Goal: Transaction & Acquisition: Purchase product/service

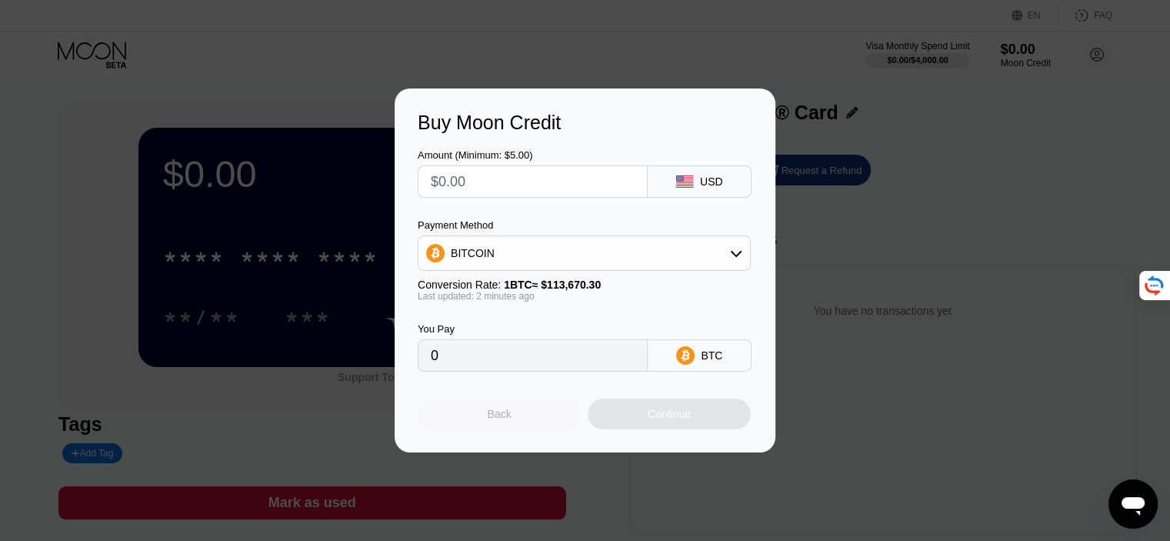
click at [497, 429] on div "Back" at bounding box center [499, 413] width 163 height 31
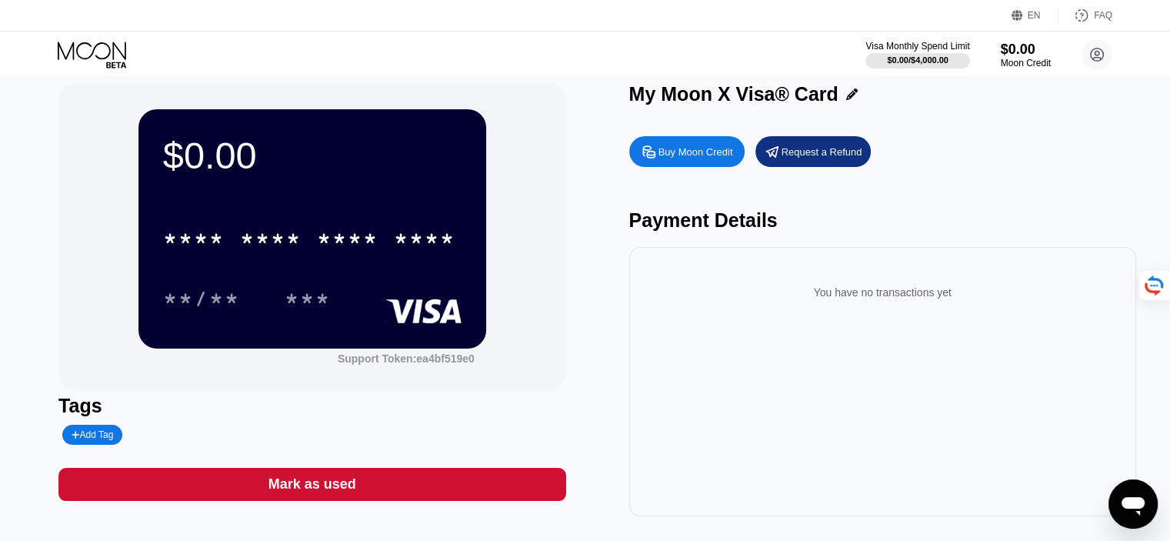
scroll to position [17, 0]
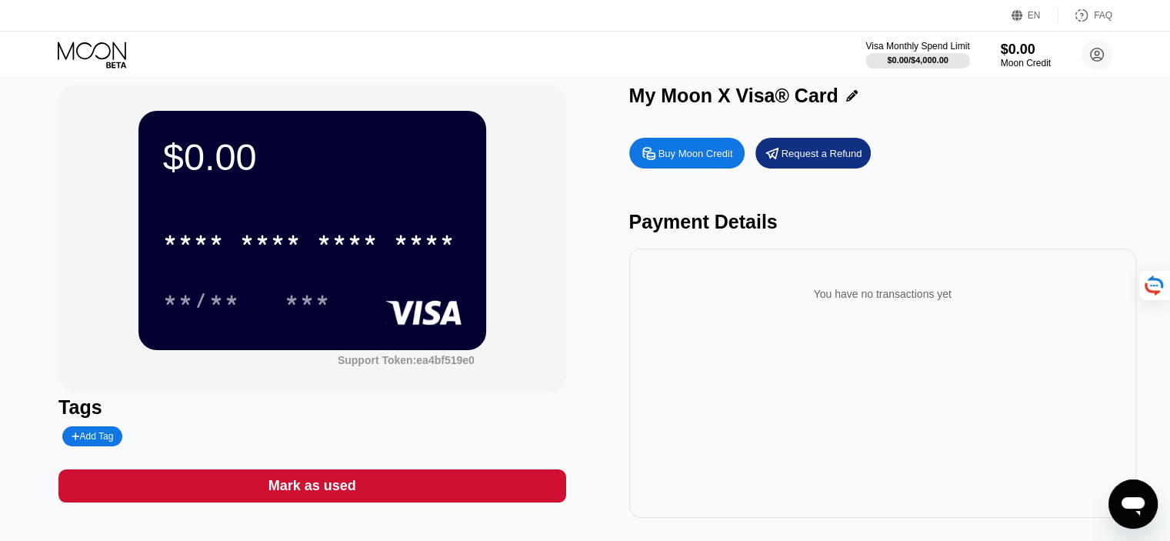
click at [724, 155] on div "Buy Moon Credit" at bounding box center [695, 153] width 75 height 13
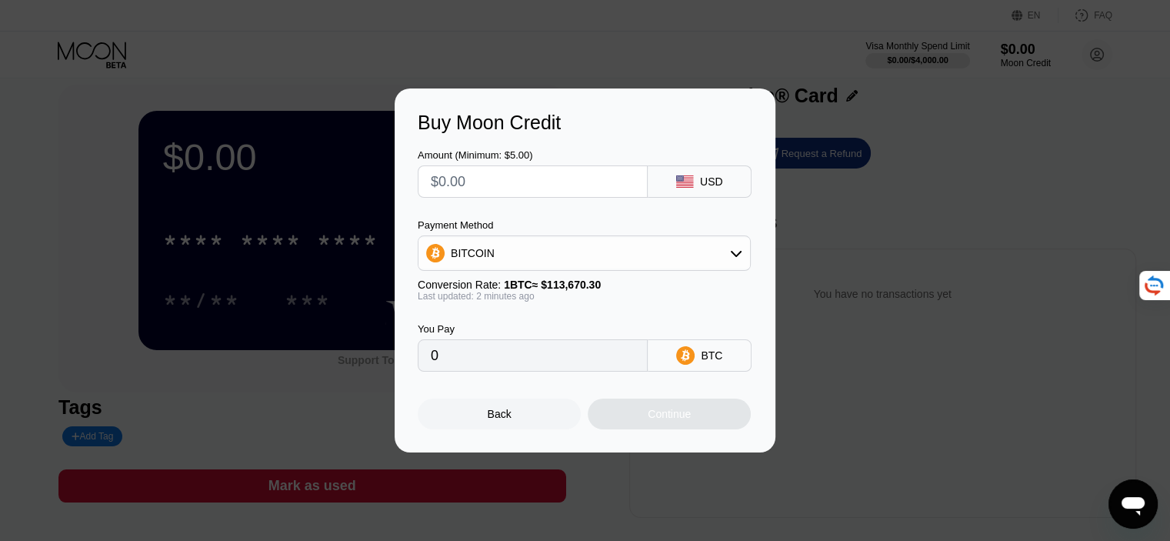
click at [588, 251] on div "BITCOIN" at bounding box center [583, 253] width 331 height 31
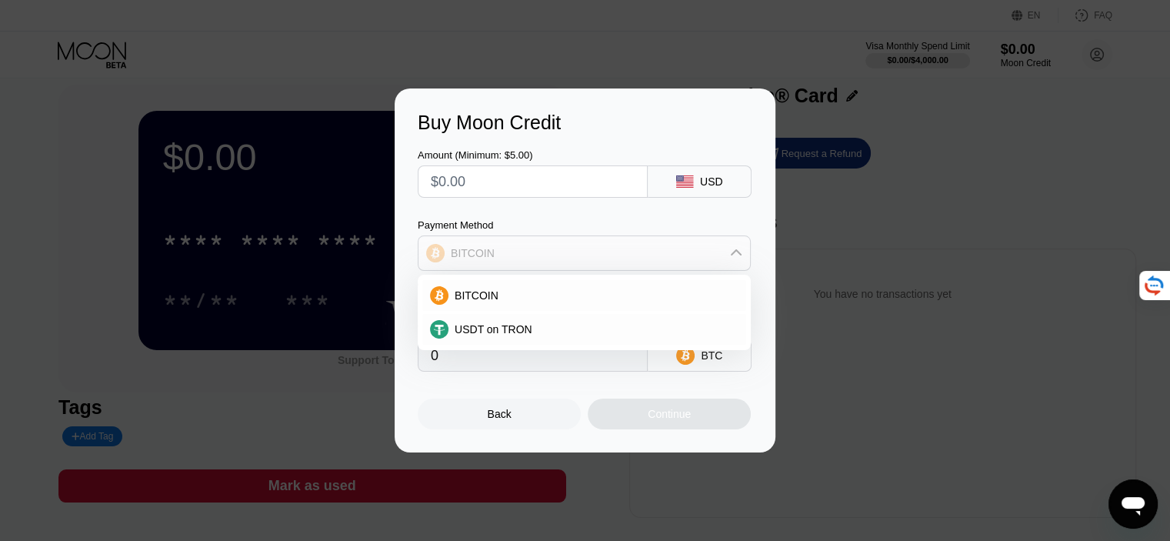
click at [588, 251] on div "BITCOIN" at bounding box center [583, 253] width 331 height 31
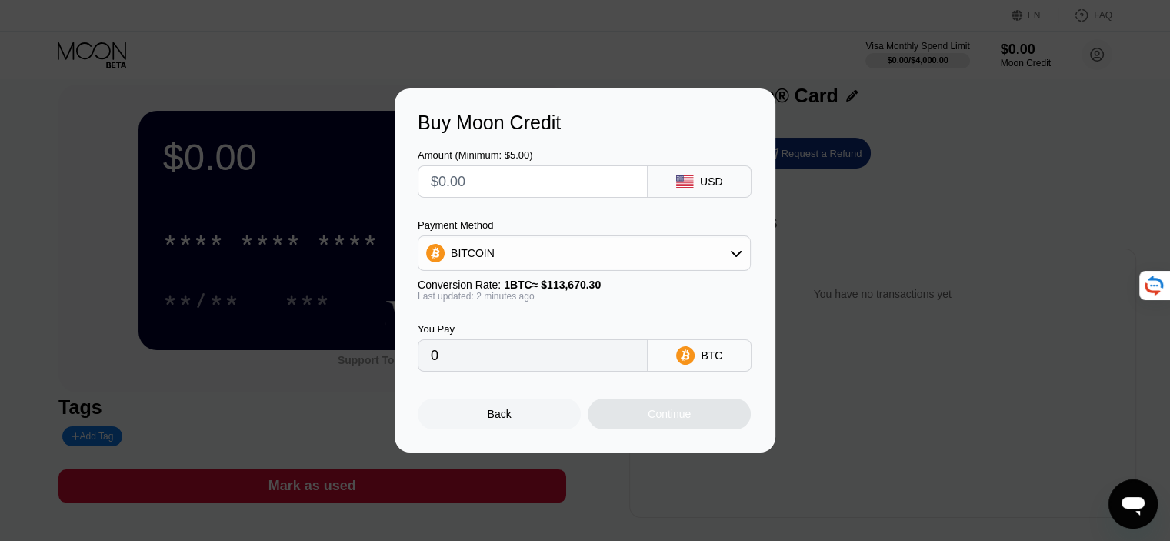
click at [588, 251] on div "BITCOIN" at bounding box center [583, 253] width 331 height 31
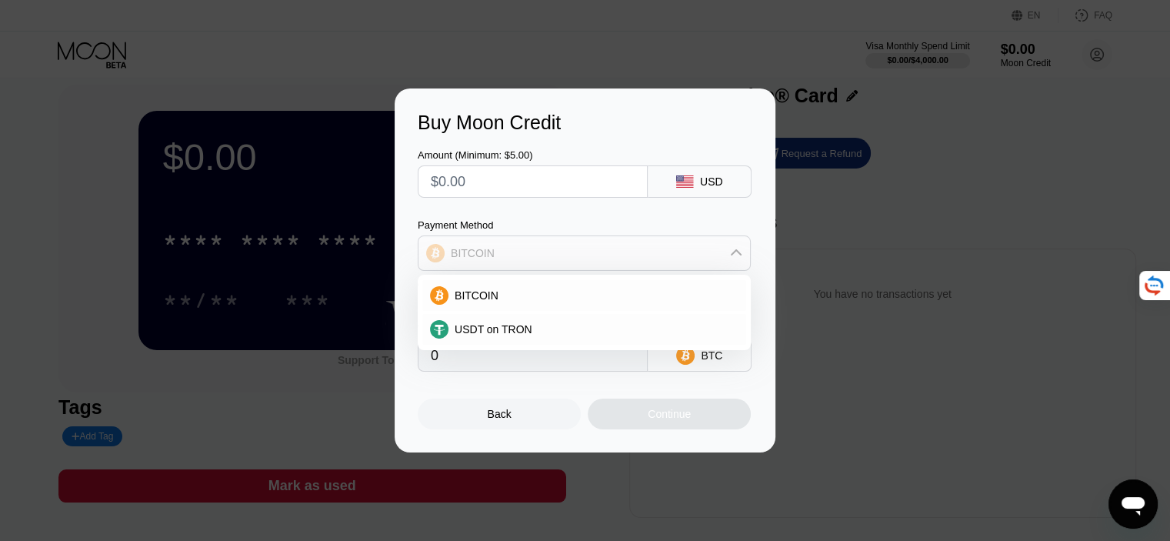
click at [588, 251] on div "BITCOIN" at bounding box center [583, 253] width 331 height 31
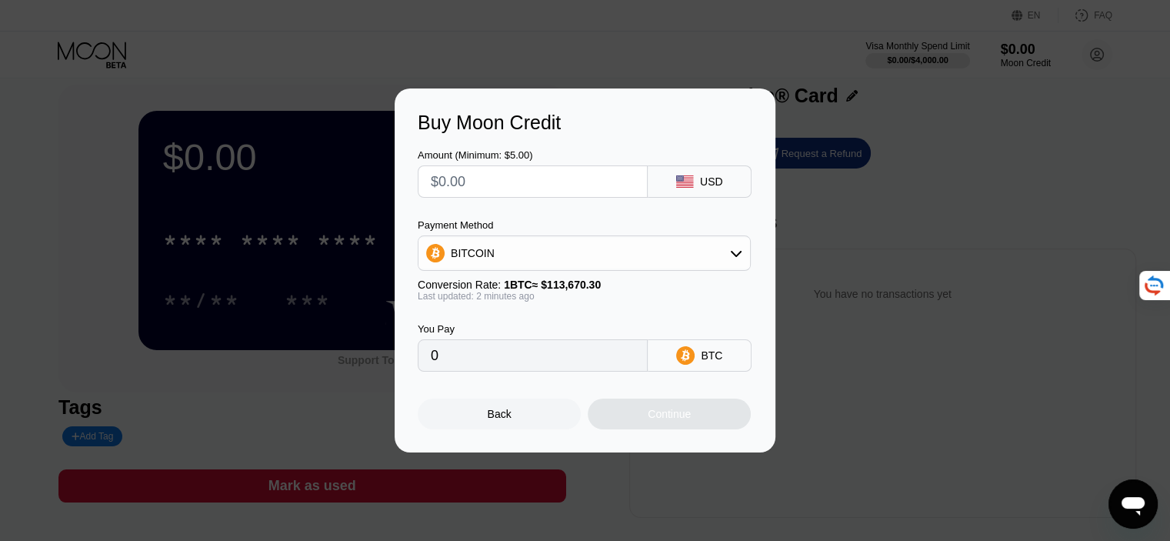
click at [504, 413] on div "Back" at bounding box center [500, 414] width 24 height 12
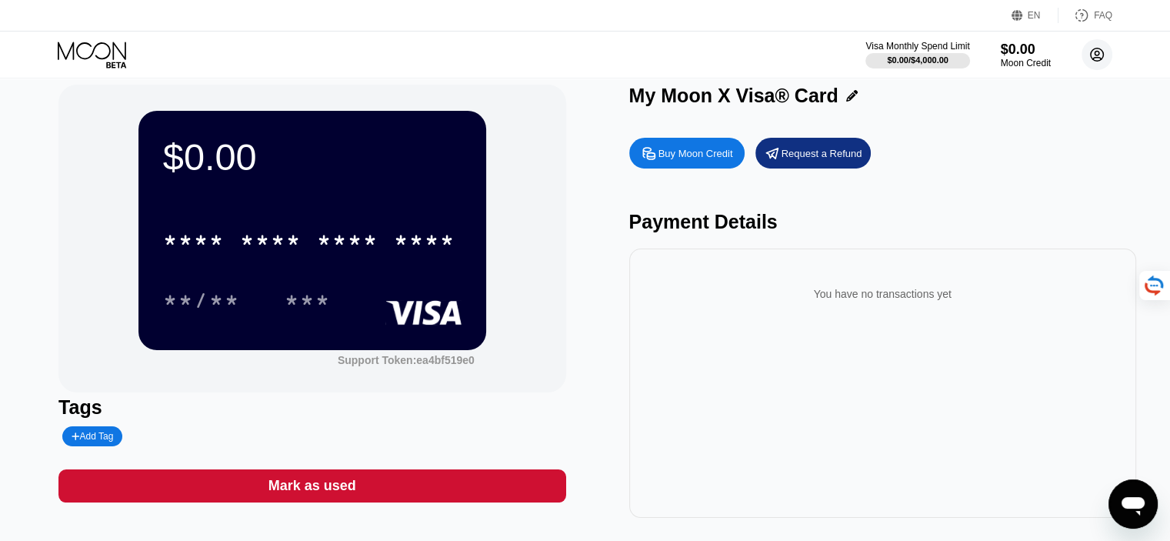
click at [1096, 54] on circle at bounding box center [1096, 54] width 31 height 31
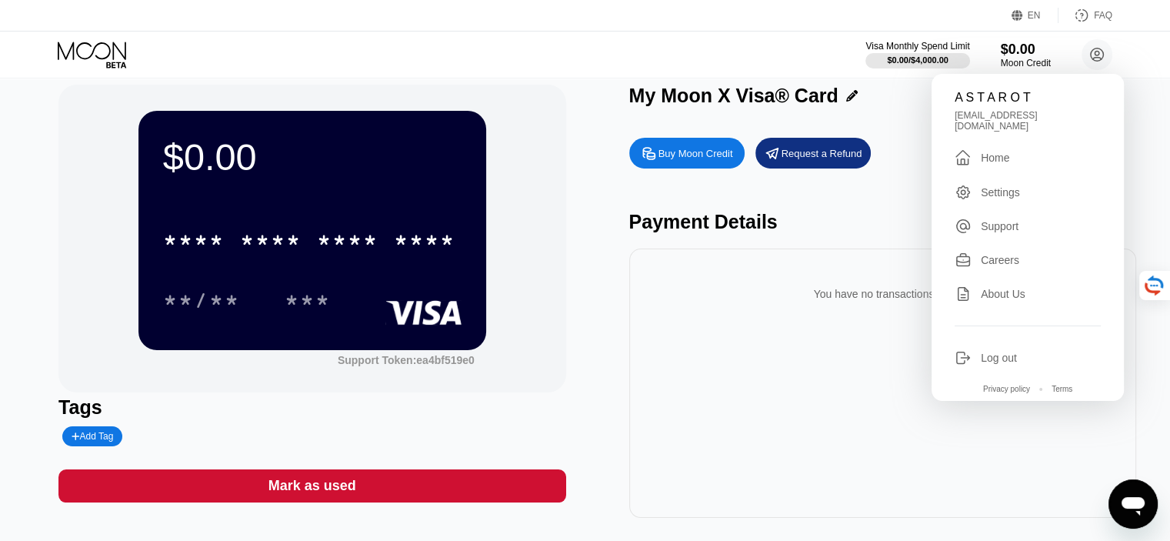
click at [1002, 190] on div "Settings" at bounding box center [999, 192] width 39 height 12
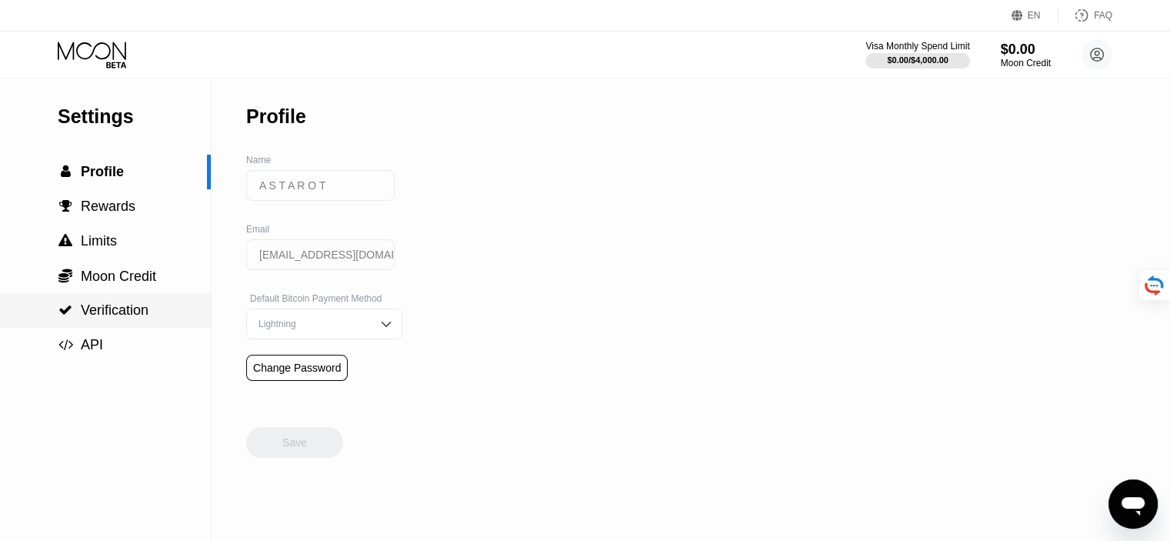
click at [108, 311] on span "Verification" at bounding box center [115, 309] width 68 height 15
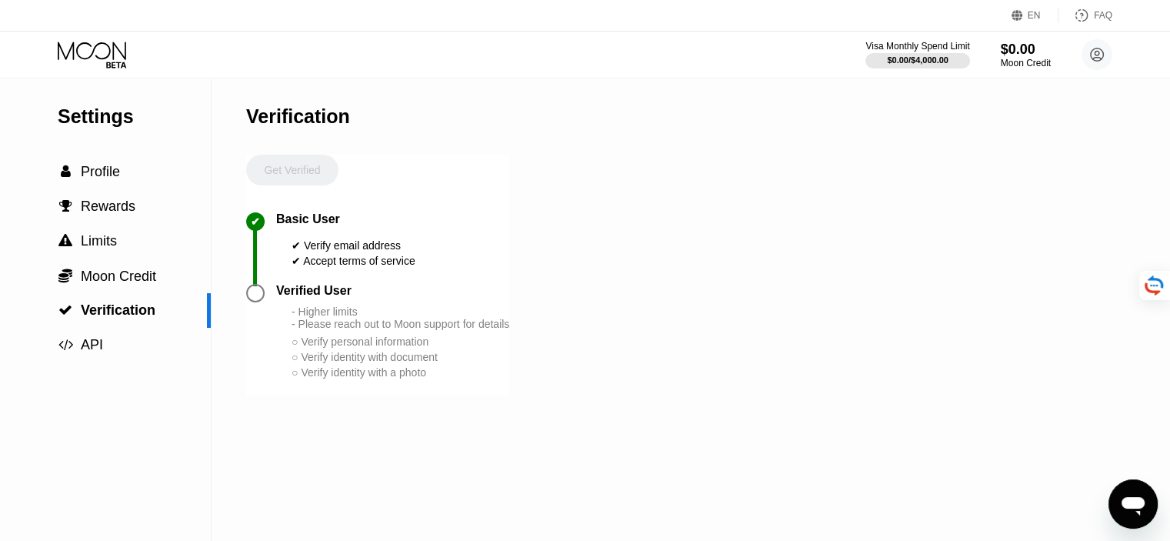
click at [106, 57] on icon at bounding box center [92, 51] width 68 height 18
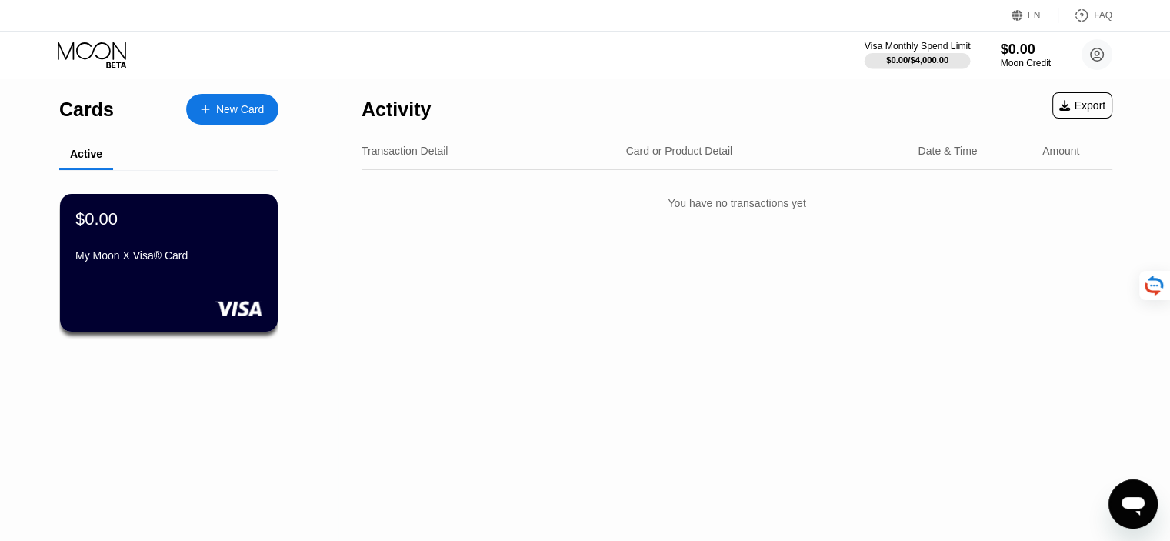
click at [910, 42] on div "Visa Monthly Spend Limit" at bounding box center [917, 46] width 106 height 11
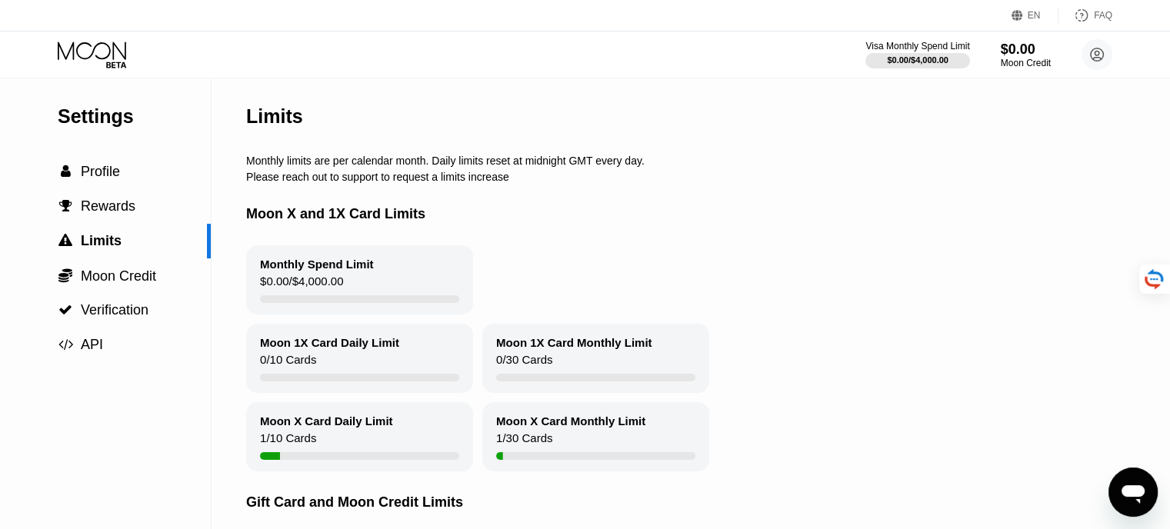
click at [105, 58] on icon at bounding box center [94, 55] width 72 height 27
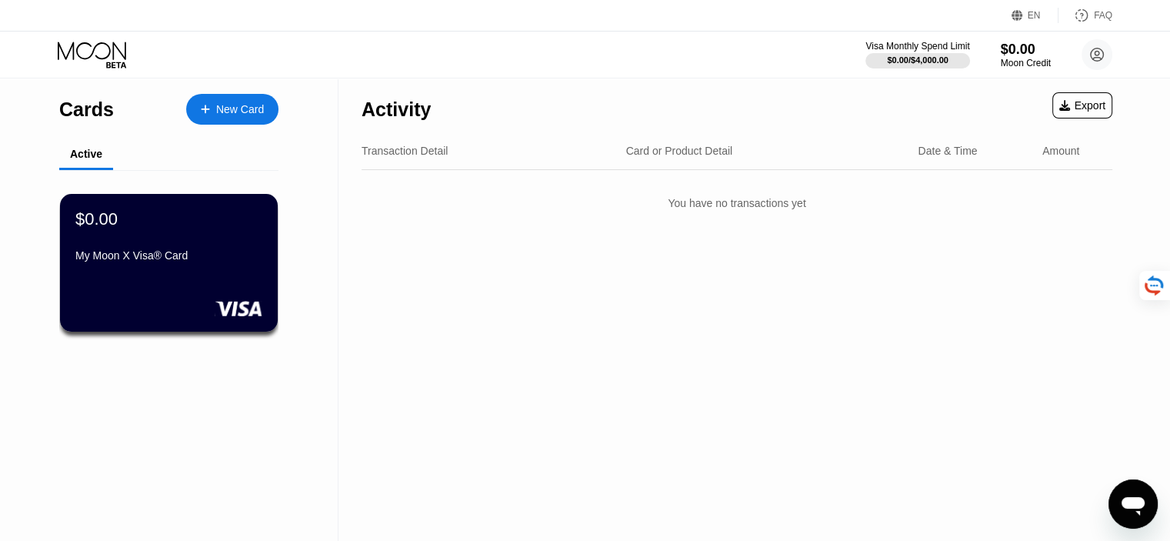
click at [1043, 14] on div "EN" at bounding box center [1034, 15] width 47 height 15
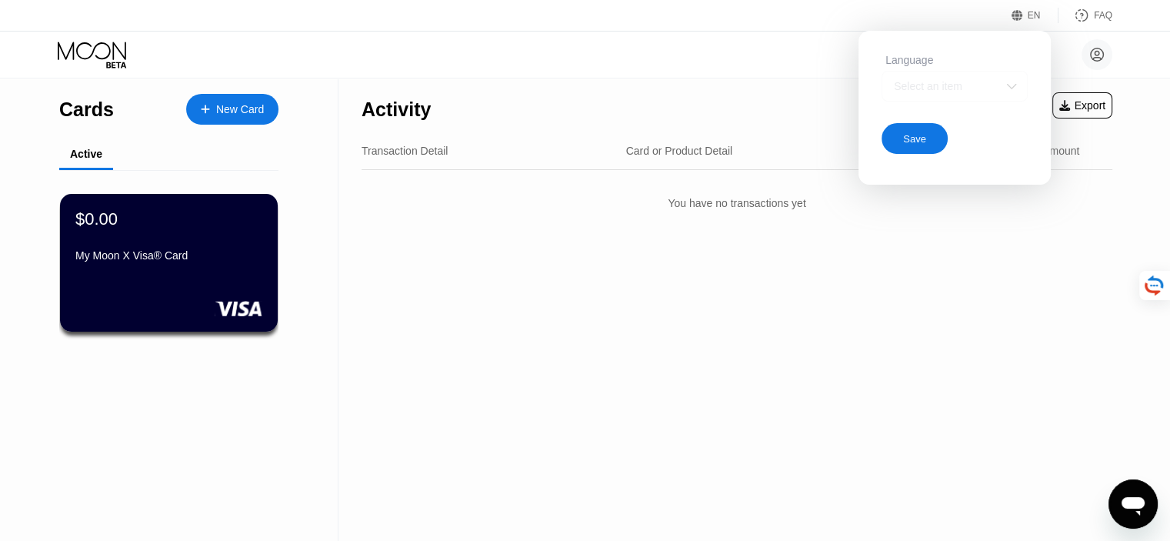
click at [982, 80] on div "Select an item" at bounding box center [943, 86] width 106 height 12
click at [777, 62] on div "A S T A R O T [EMAIL_ADDRESS][DOMAIN_NAME]  Home Settings Support Careers Abou…" at bounding box center [585, 55] width 1170 height 46
click at [921, 141] on div "Save" at bounding box center [914, 138] width 23 height 13
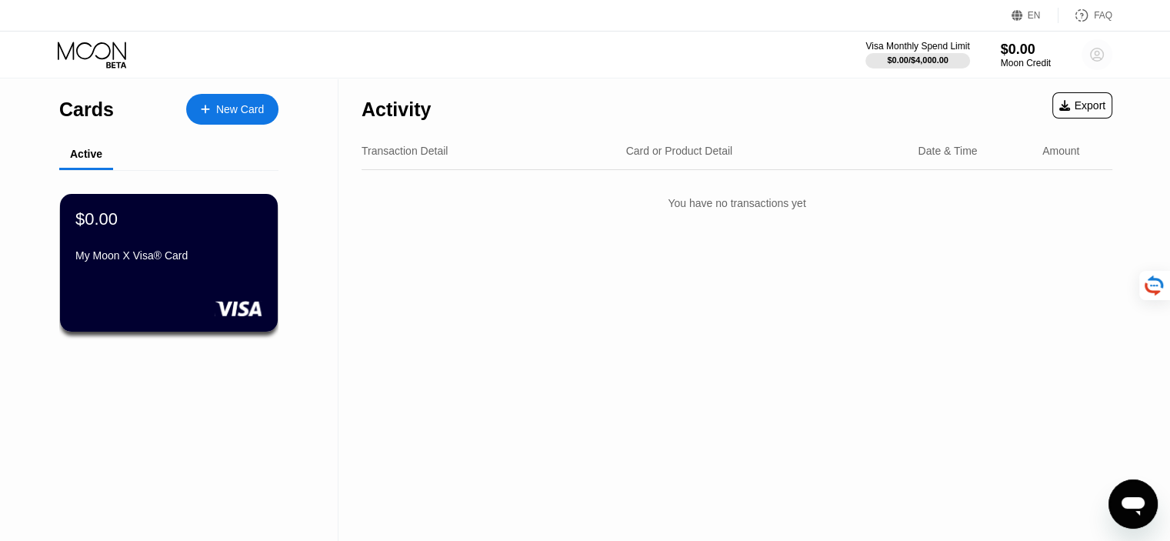
click at [1093, 58] on circle at bounding box center [1096, 54] width 31 height 31
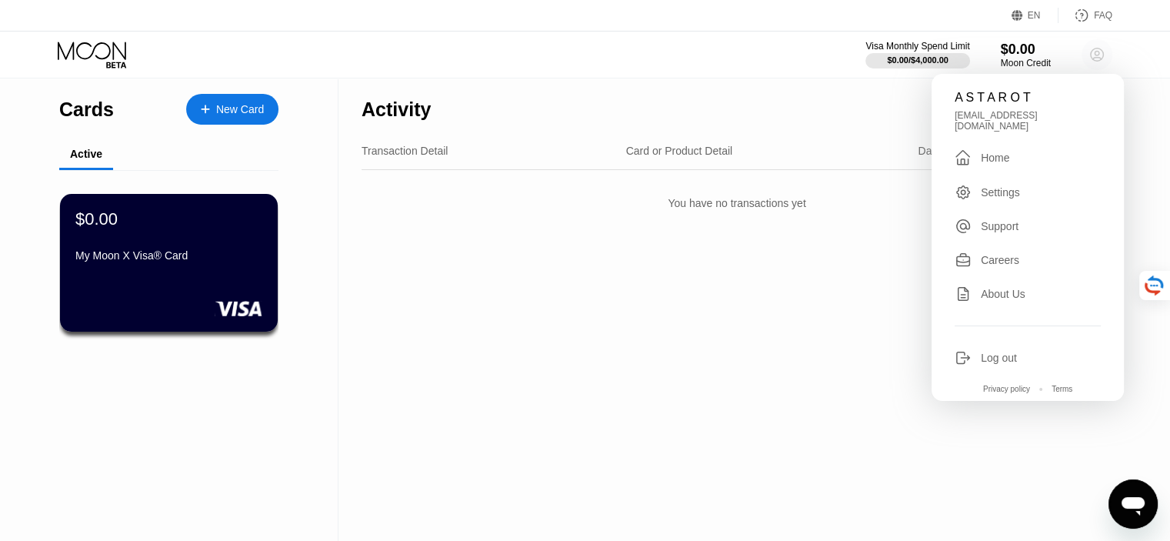
click at [1091, 55] on circle at bounding box center [1096, 54] width 31 height 31
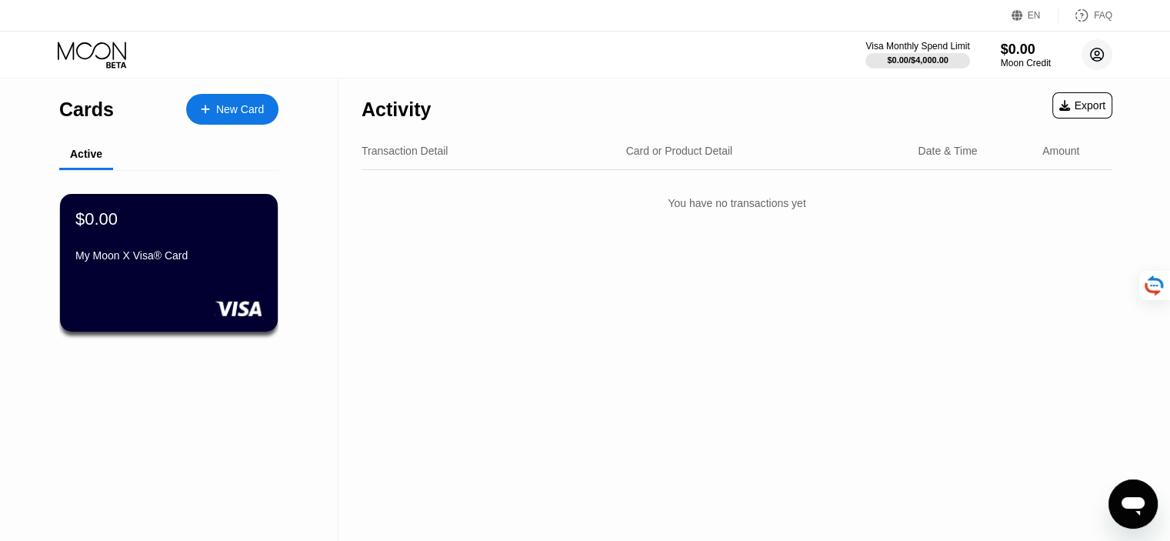
click at [1091, 55] on circle at bounding box center [1096, 54] width 31 height 31
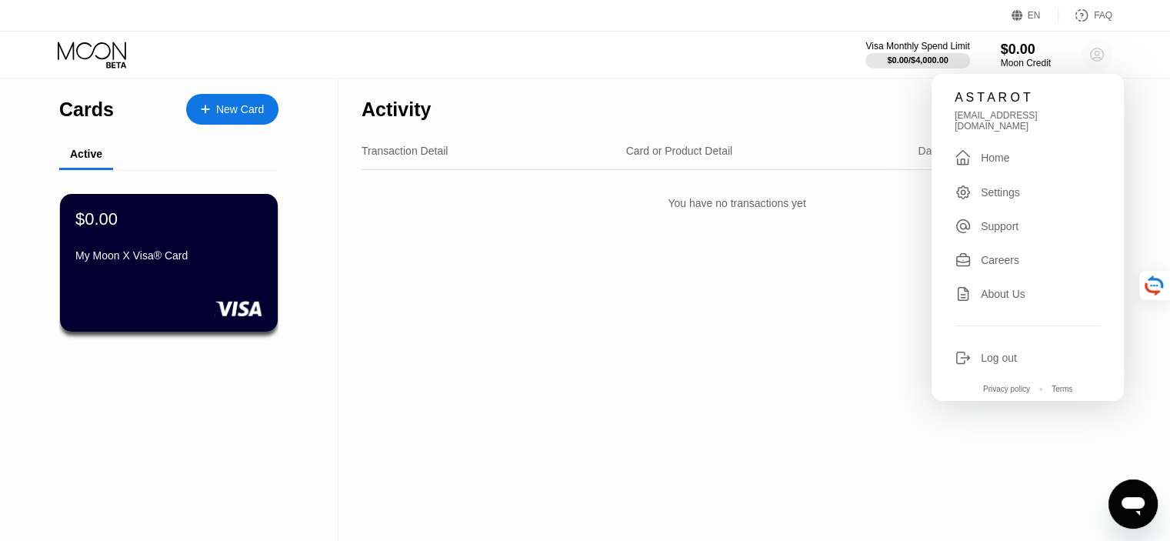
click at [1091, 55] on circle at bounding box center [1096, 54] width 31 height 31
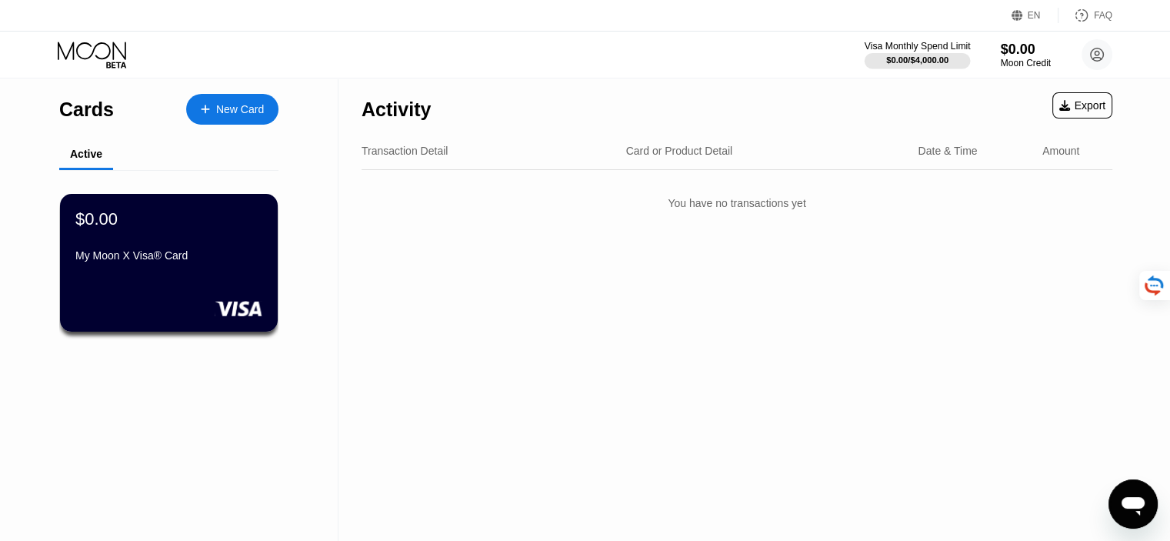
click at [940, 55] on div "$0.00 / $4,000.00" at bounding box center [917, 59] width 62 height 9
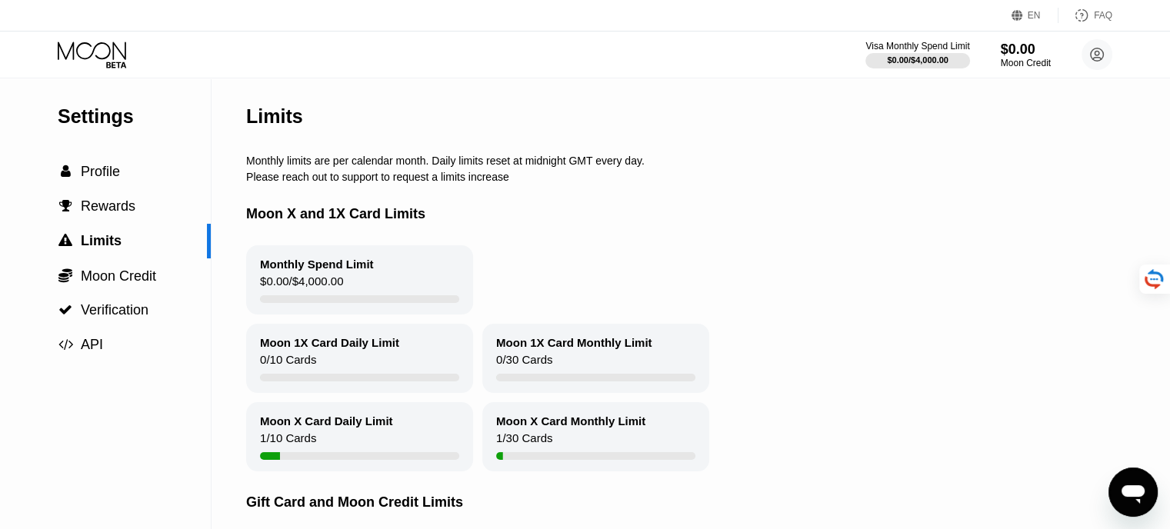
click at [70, 58] on icon at bounding box center [94, 55] width 72 height 27
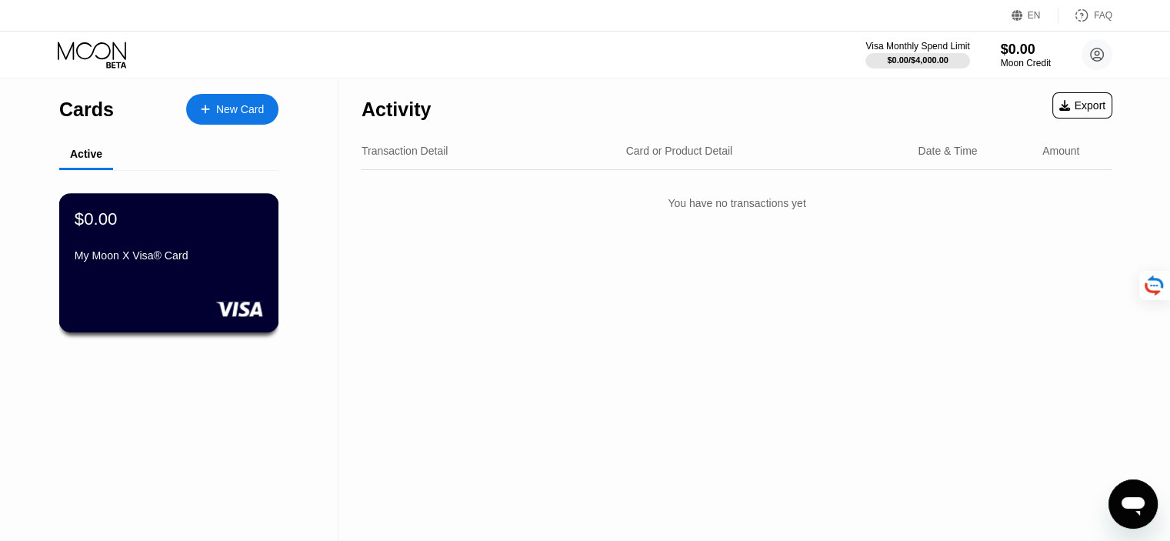
click at [151, 250] on div "$0.00 My Moon X Visa® Card" at bounding box center [169, 237] width 188 height 59
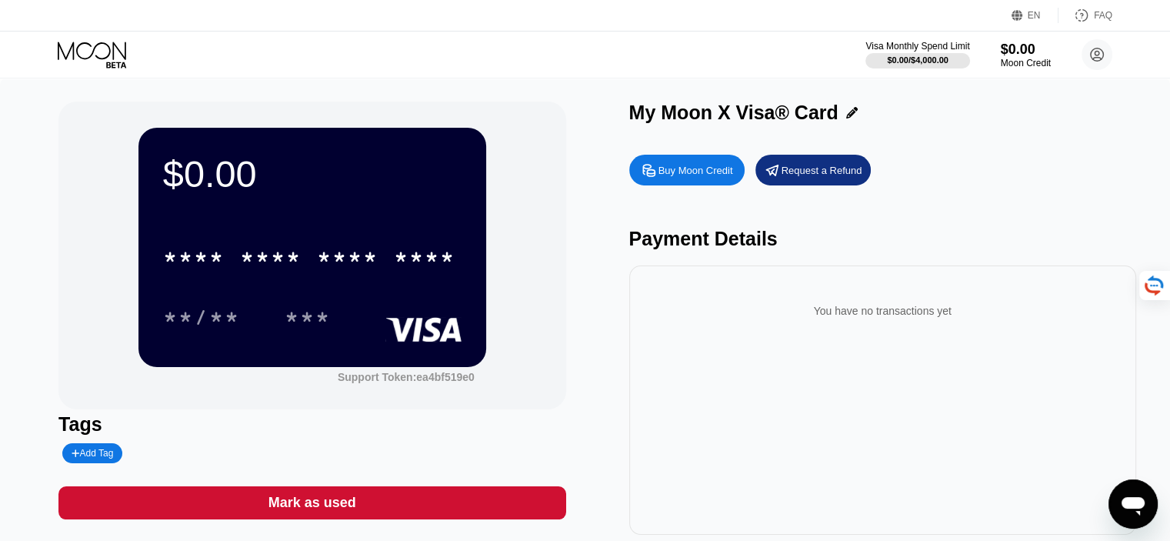
click at [704, 174] on div "Buy Moon Credit" at bounding box center [695, 170] width 75 height 13
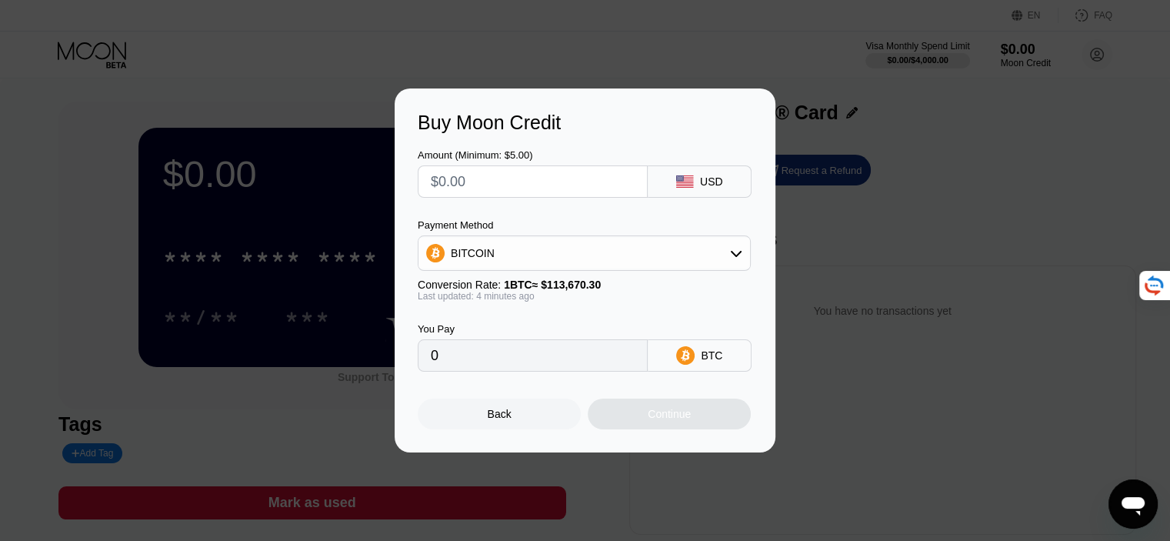
click at [521, 255] on div "BITCOIN" at bounding box center [583, 253] width 331 height 31
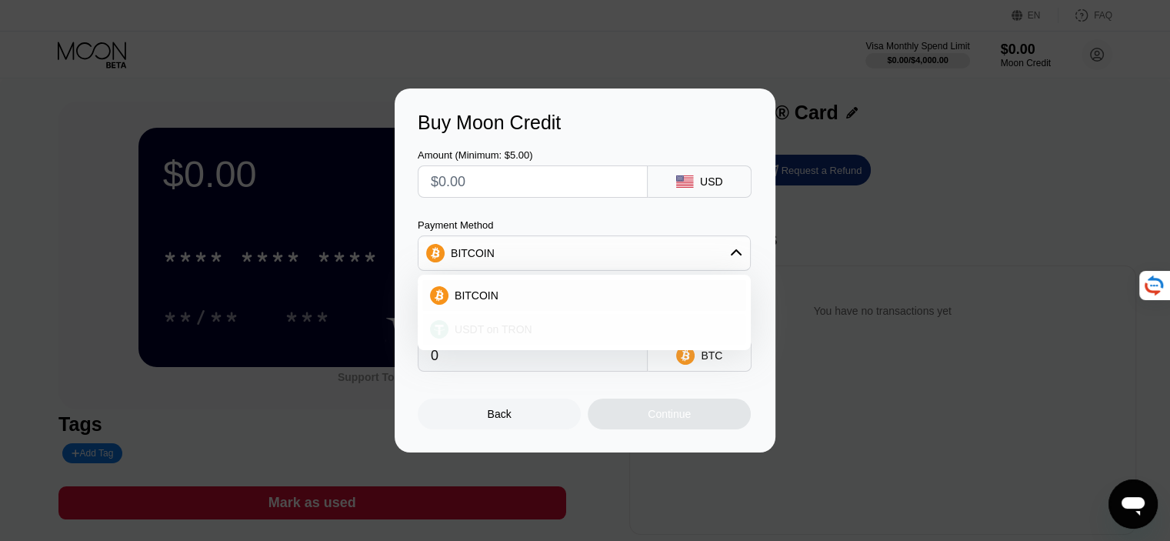
click at [501, 322] on div "USDT on TRON" at bounding box center [584, 329] width 324 height 31
type input "0.00"
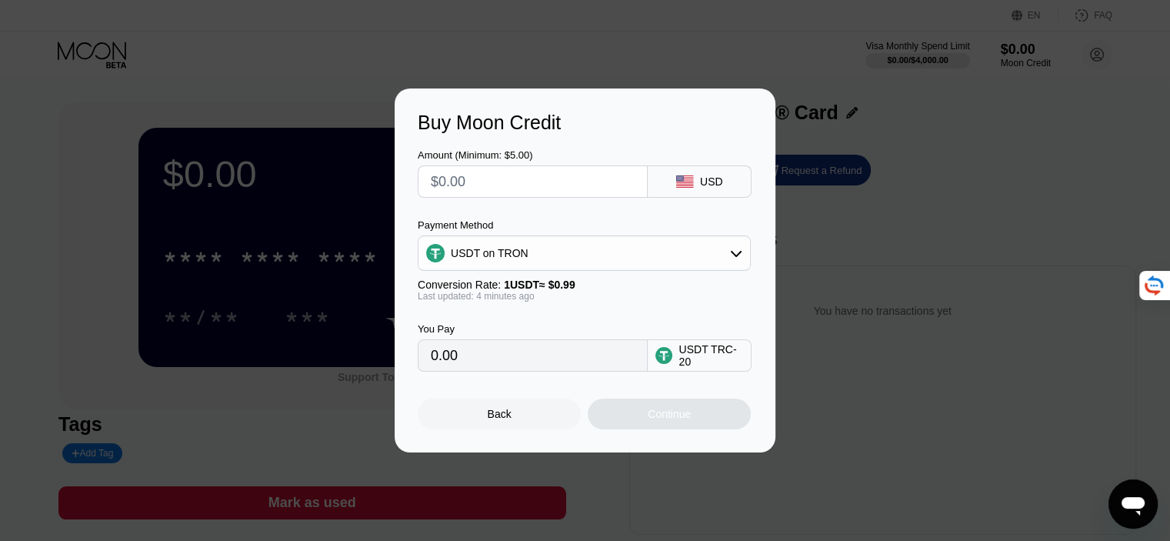
click at [506, 367] on input "0.00" at bounding box center [533, 355] width 204 height 31
click at [481, 188] on input "text" at bounding box center [533, 181] width 204 height 31
